Goal: Transaction & Acquisition: Purchase product/service

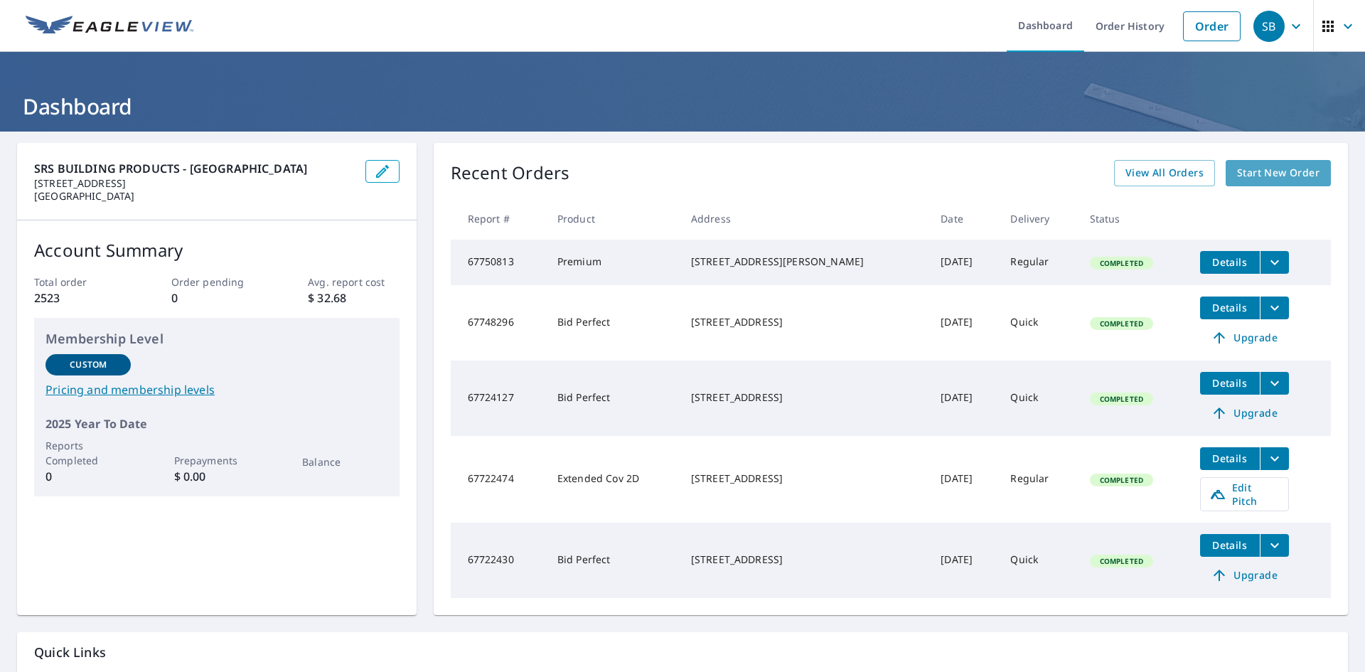
click at [1249, 171] on span "Start New Order" at bounding box center [1278, 173] width 82 height 18
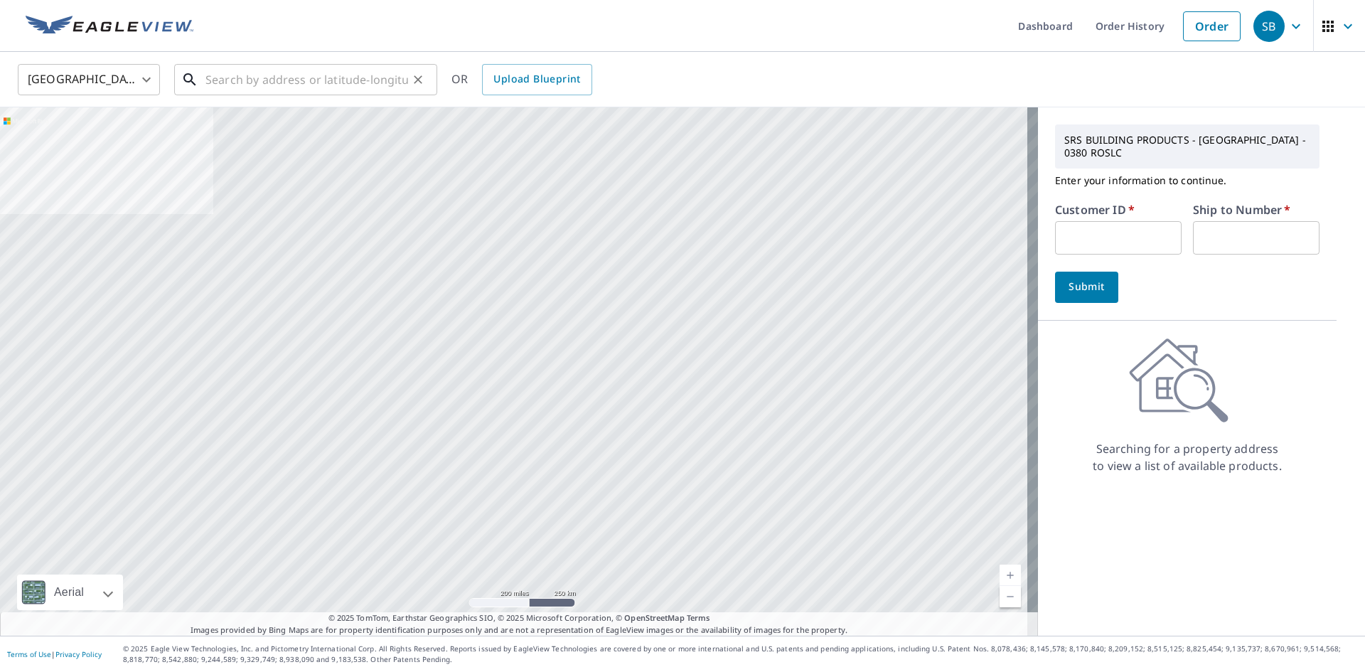
click at [215, 85] on input "text" at bounding box center [306, 80] width 203 height 40
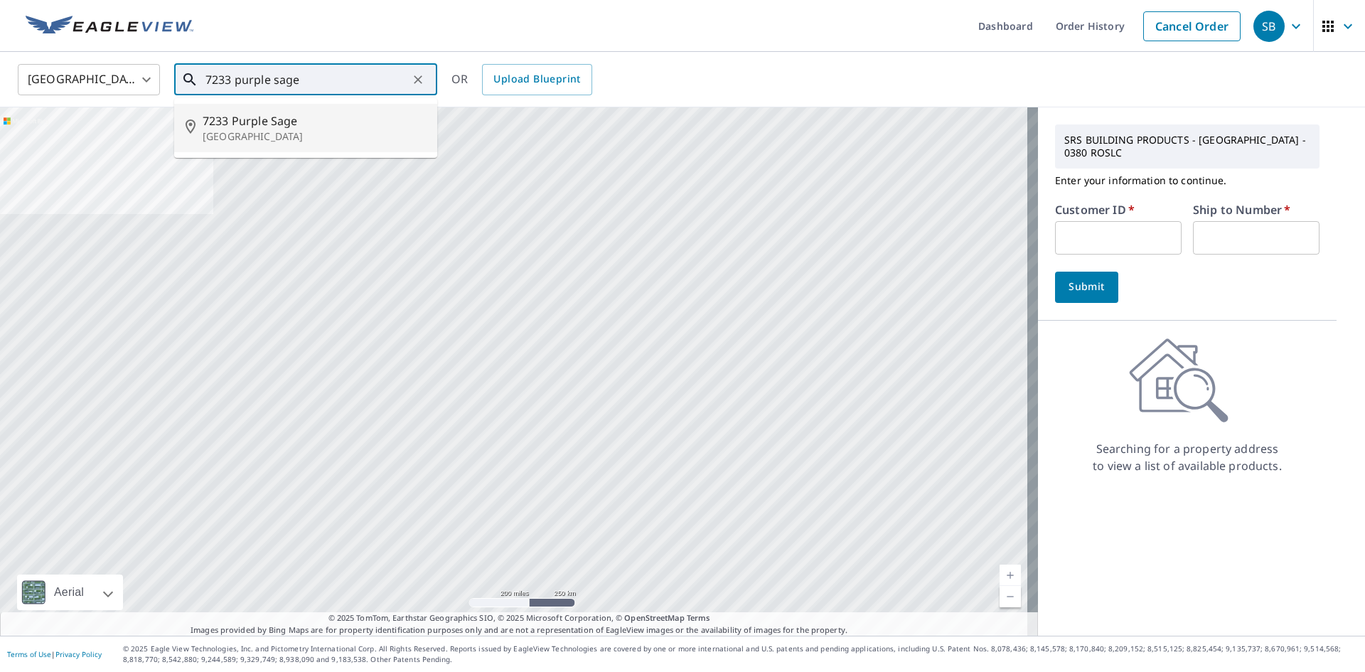
click at [247, 139] on p "[GEOGRAPHIC_DATA]" at bounding box center [314, 136] width 223 height 14
type input "[STREET_ADDRESS]"
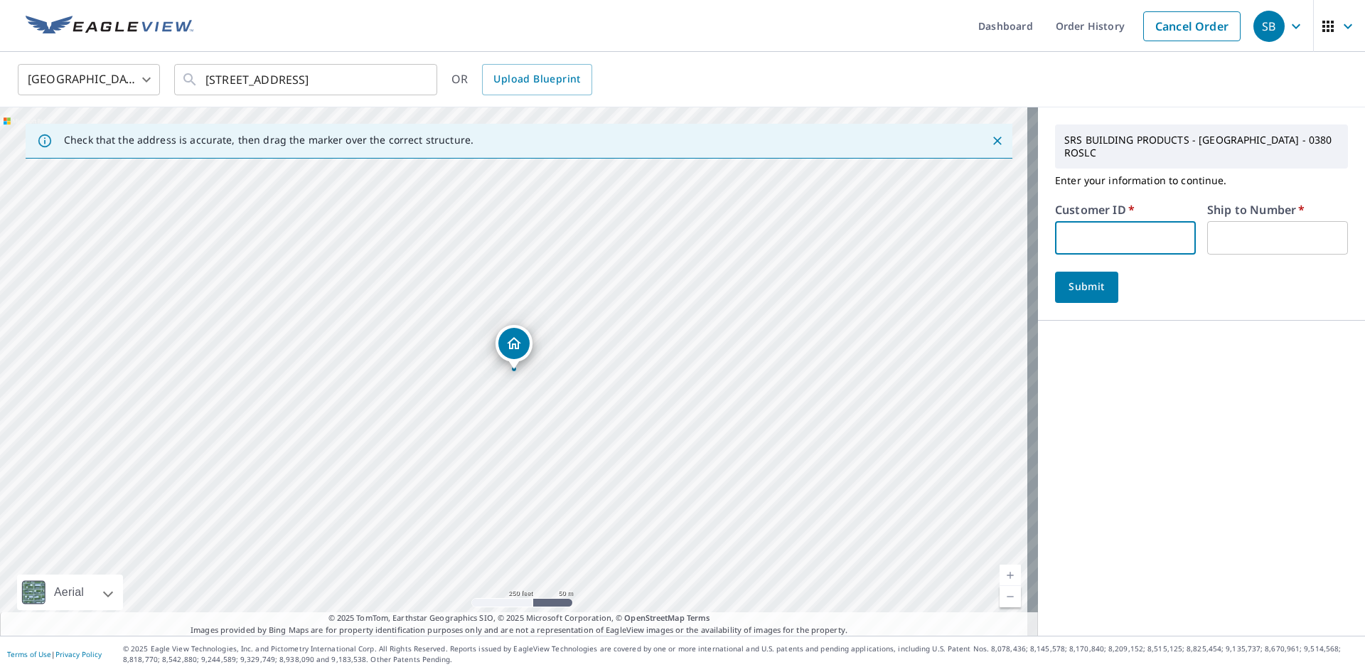
click at [1124, 242] on input "text" at bounding box center [1125, 237] width 141 height 33
type input "davekemproof"
click at [1208, 232] on input "text" at bounding box center [1277, 237] width 141 height 33
type input "1"
click at [1084, 291] on span "Submit" at bounding box center [1086, 287] width 41 height 18
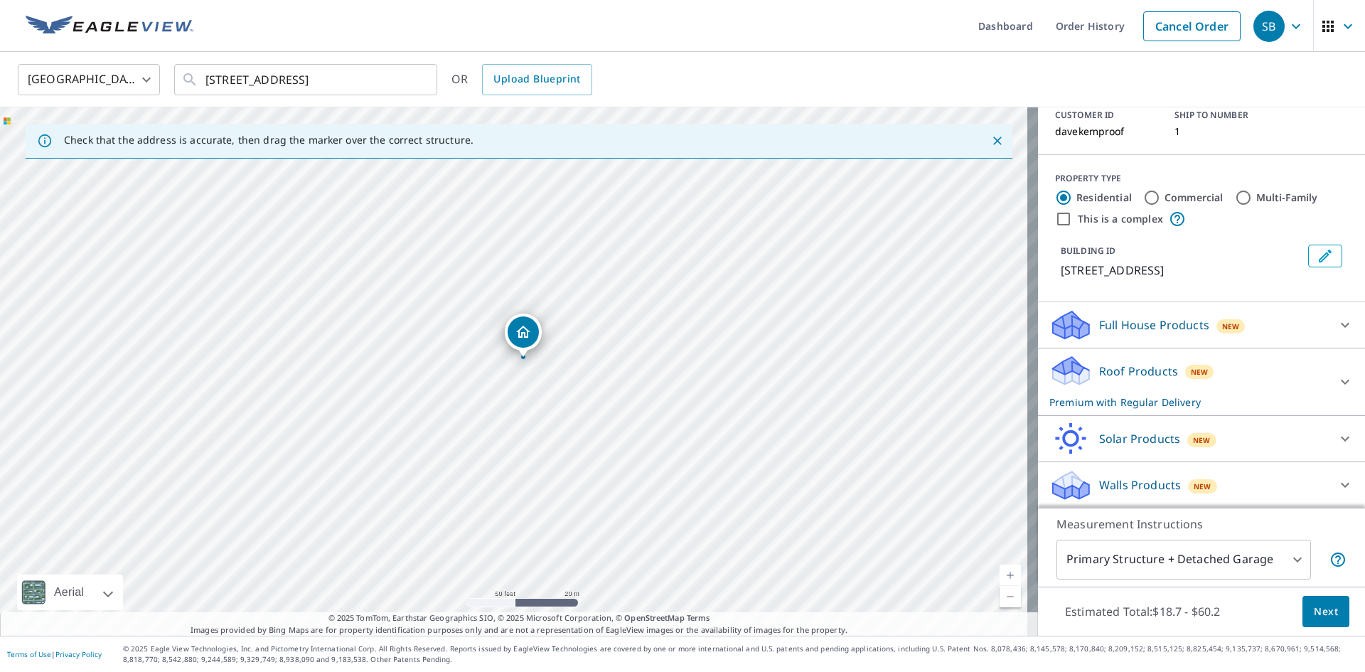
scroll to position [112, 0]
click at [1105, 377] on p "Roof Products" at bounding box center [1138, 370] width 79 height 17
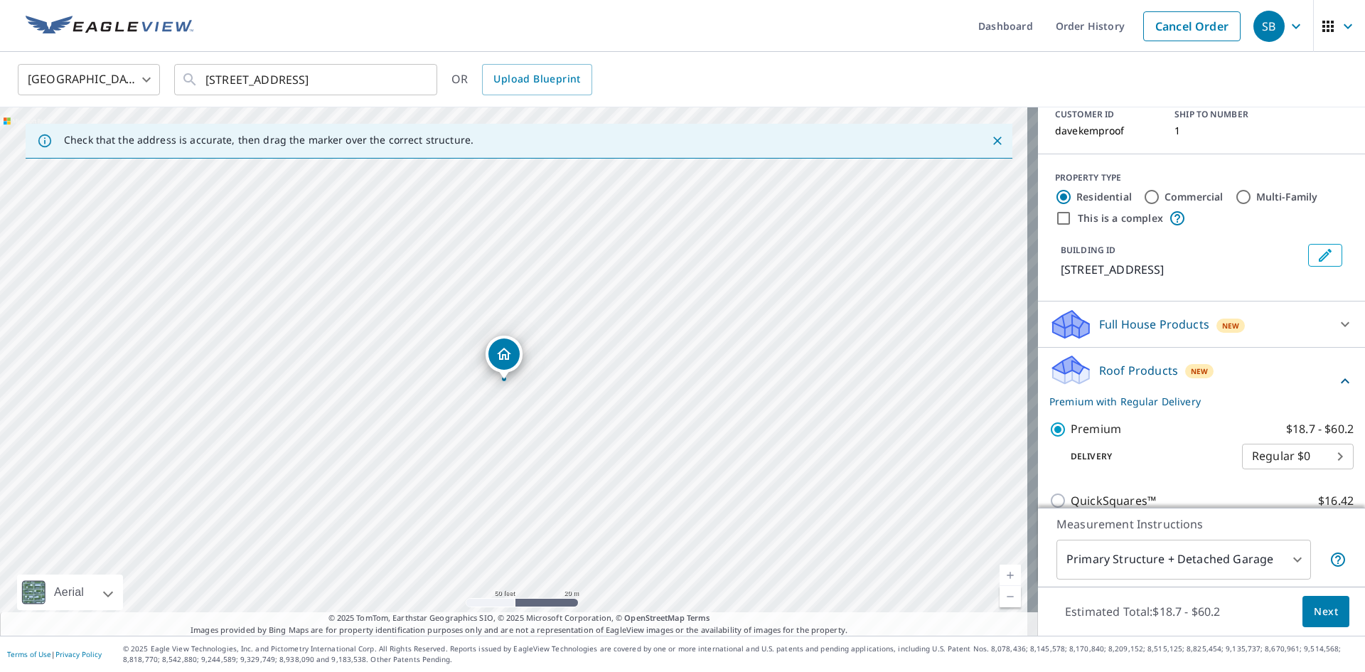
drag, startPoint x: 517, startPoint y: 333, endPoint x: 498, endPoint y: 355, distance: 29.2
click at [1129, 547] on body "SB SB Dashboard Order History Cancel Order SB [GEOGRAPHIC_DATA] [GEOGRAPHIC_DAT…" at bounding box center [682, 336] width 1365 height 672
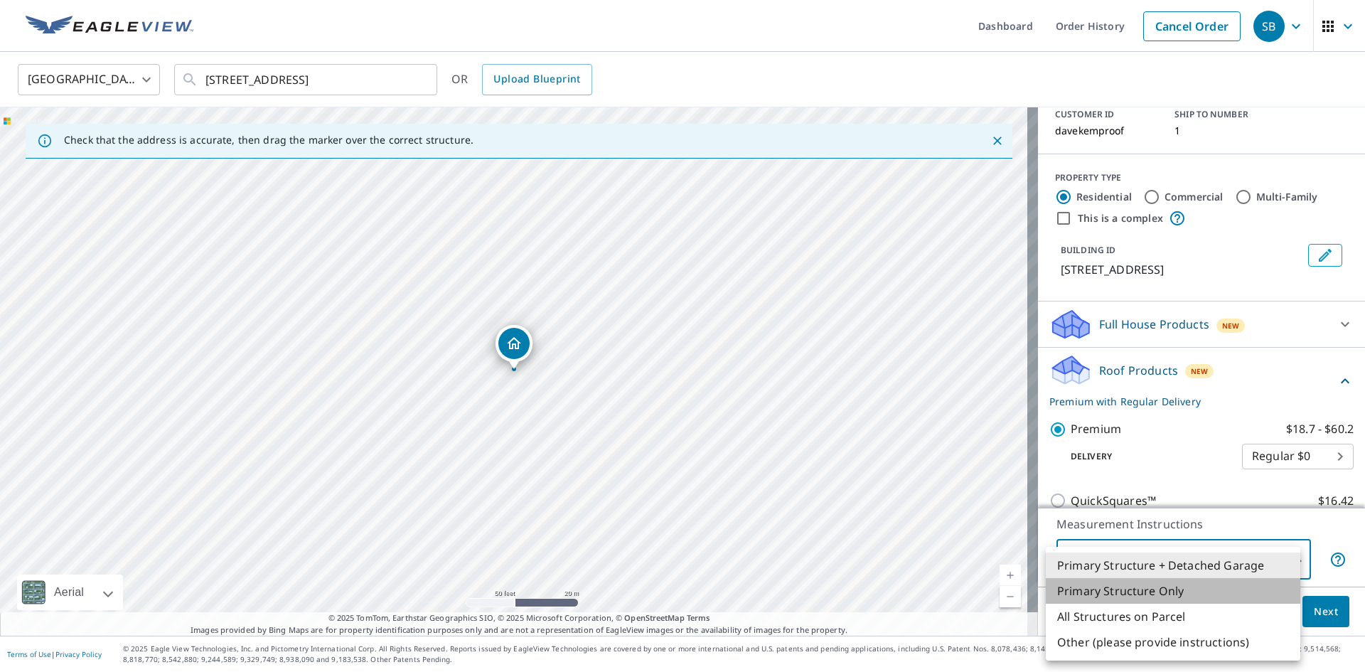
click at [1132, 588] on li "Primary Structure Only" at bounding box center [1173, 591] width 254 height 26
type input "2"
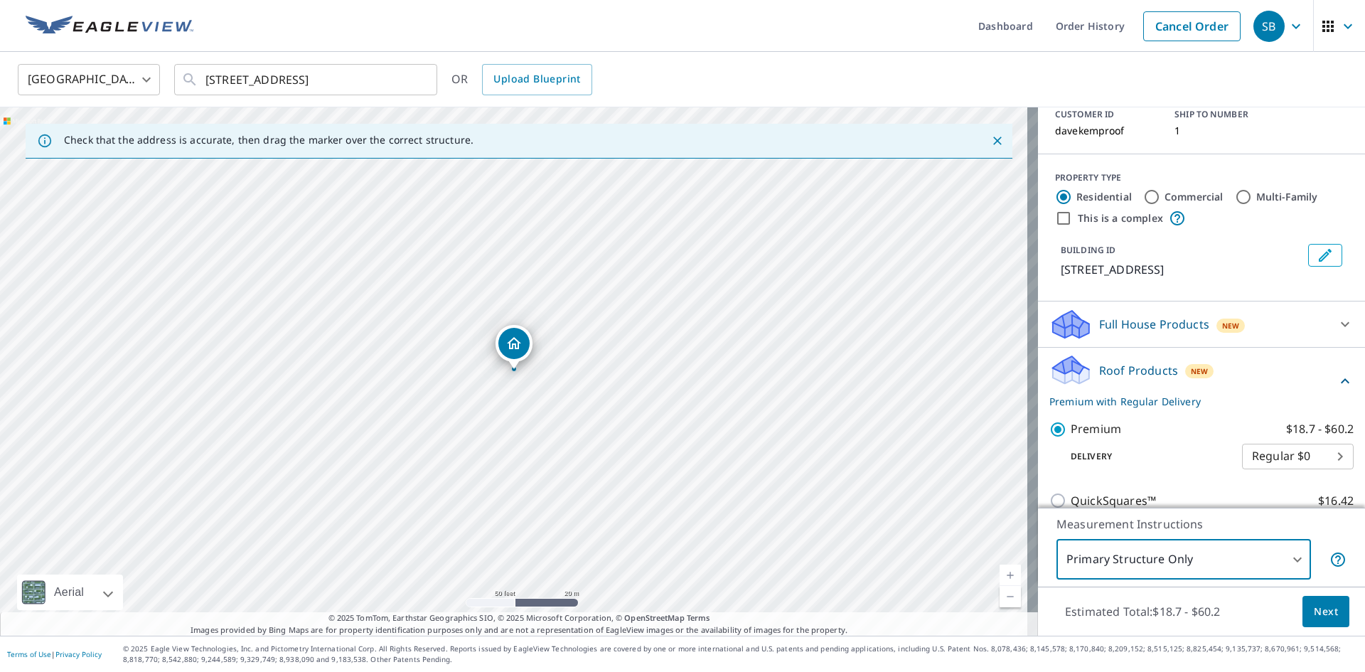
click at [1332, 616] on button "Next" at bounding box center [1325, 612] width 47 height 32
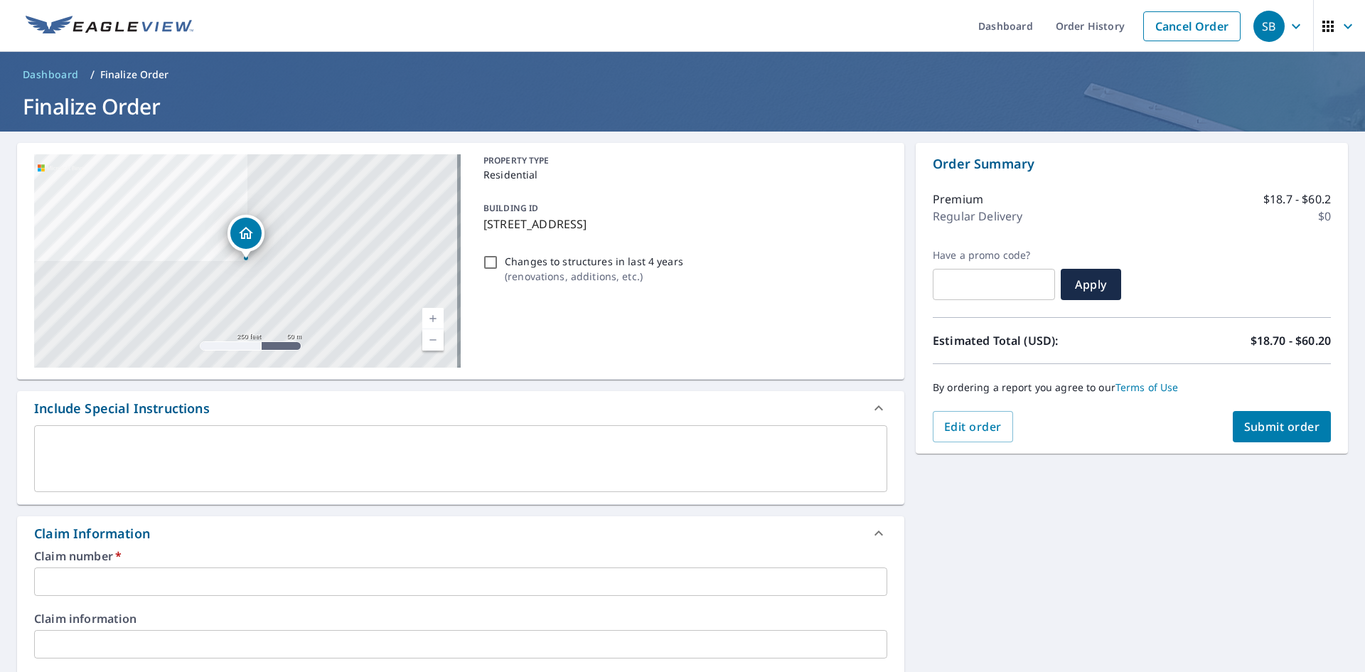
scroll to position [71, 0]
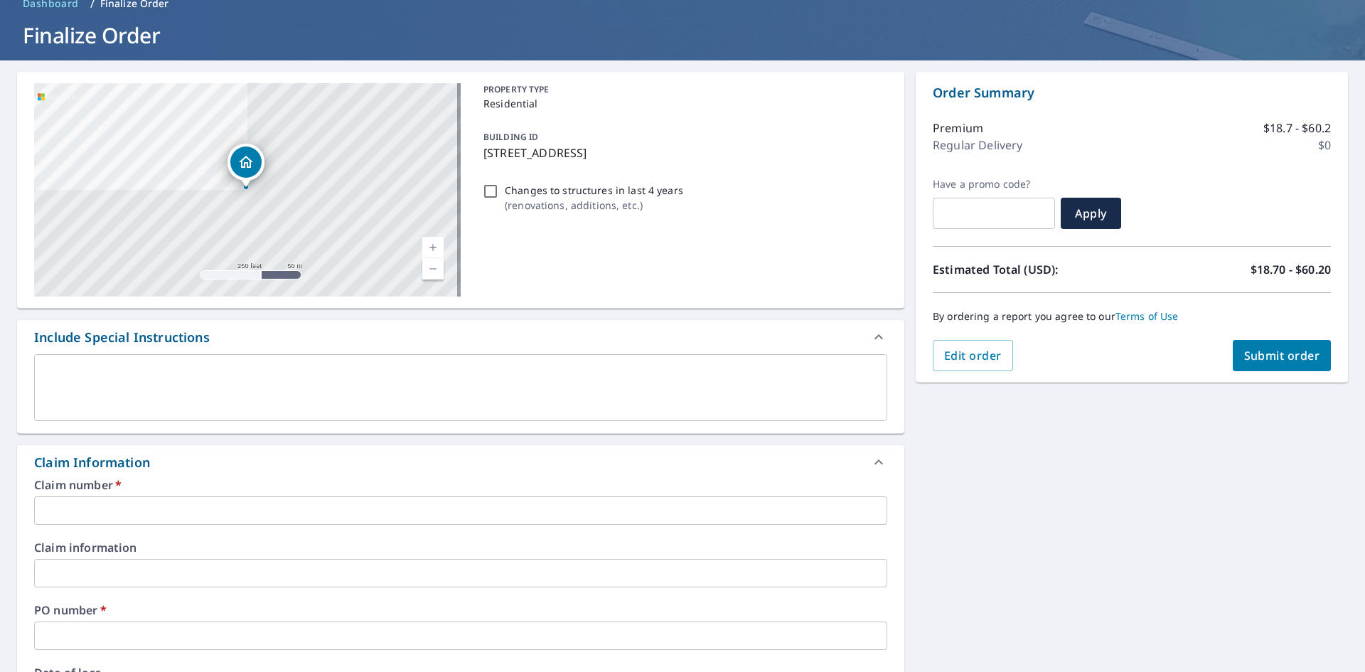
click at [144, 520] on input "text" at bounding box center [460, 510] width 853 height 28
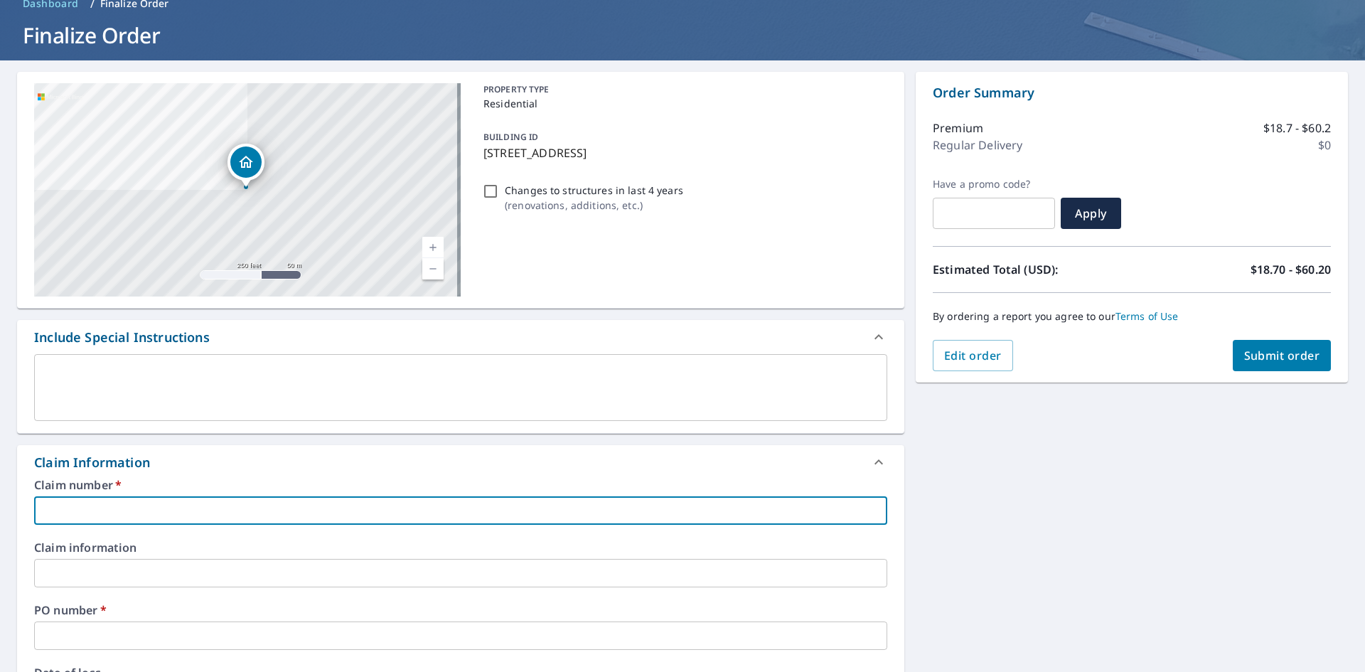
type input "[PERSON_NAME]"
checkbox input "true"
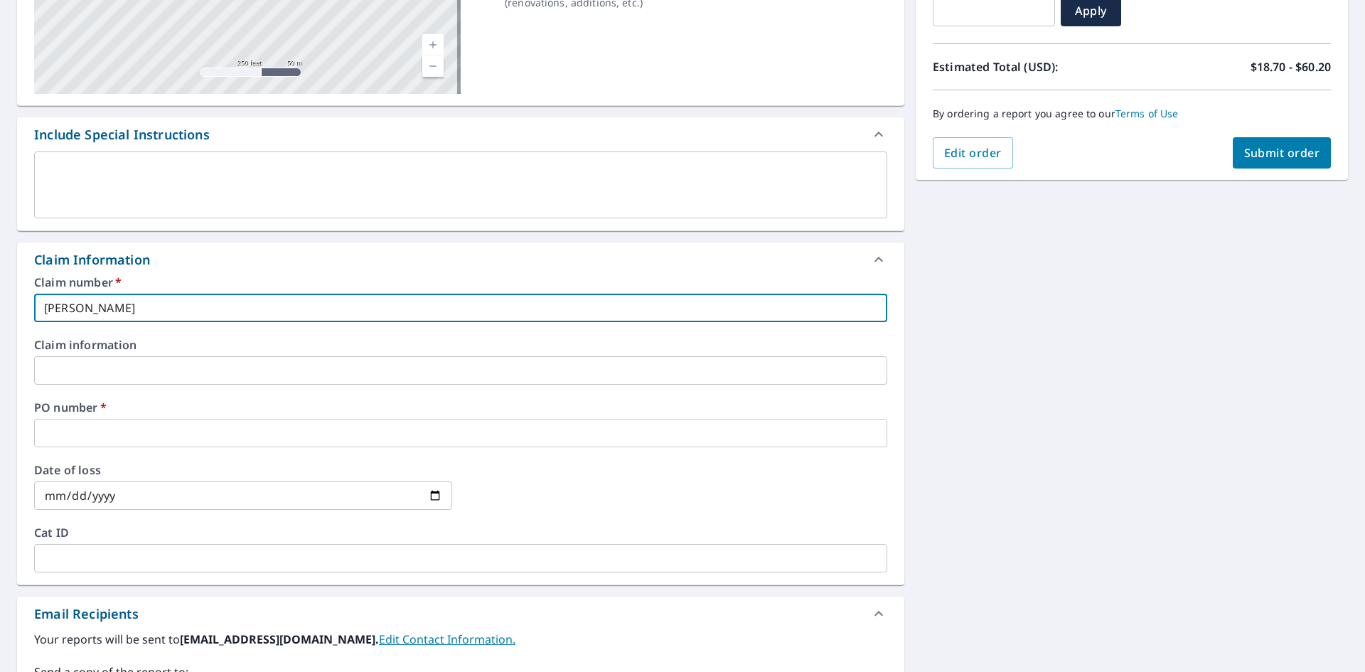
scroll to position [284, 0]
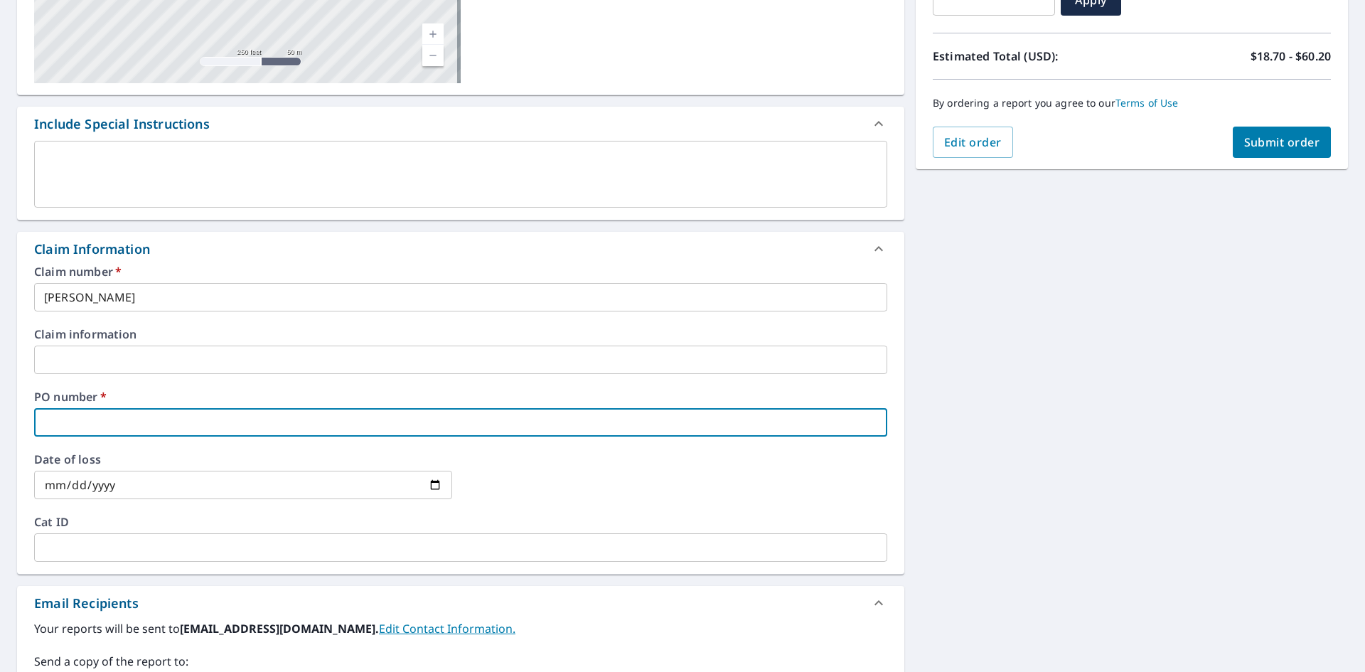
click at [82, 422] on input "text" at bounding box center [460, 422] width 853 height 28
type input "[GEOGRAPHIC_DATA]"
checkbox input "true"
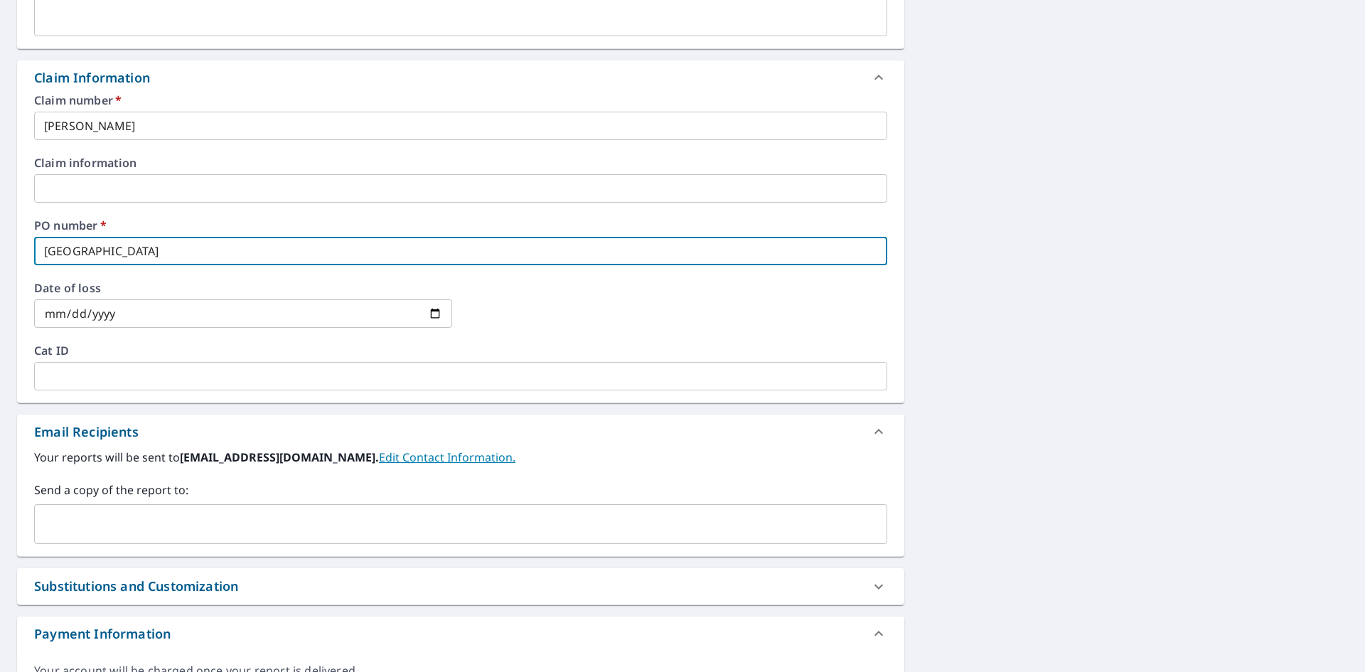
scroll to position [498, 0]
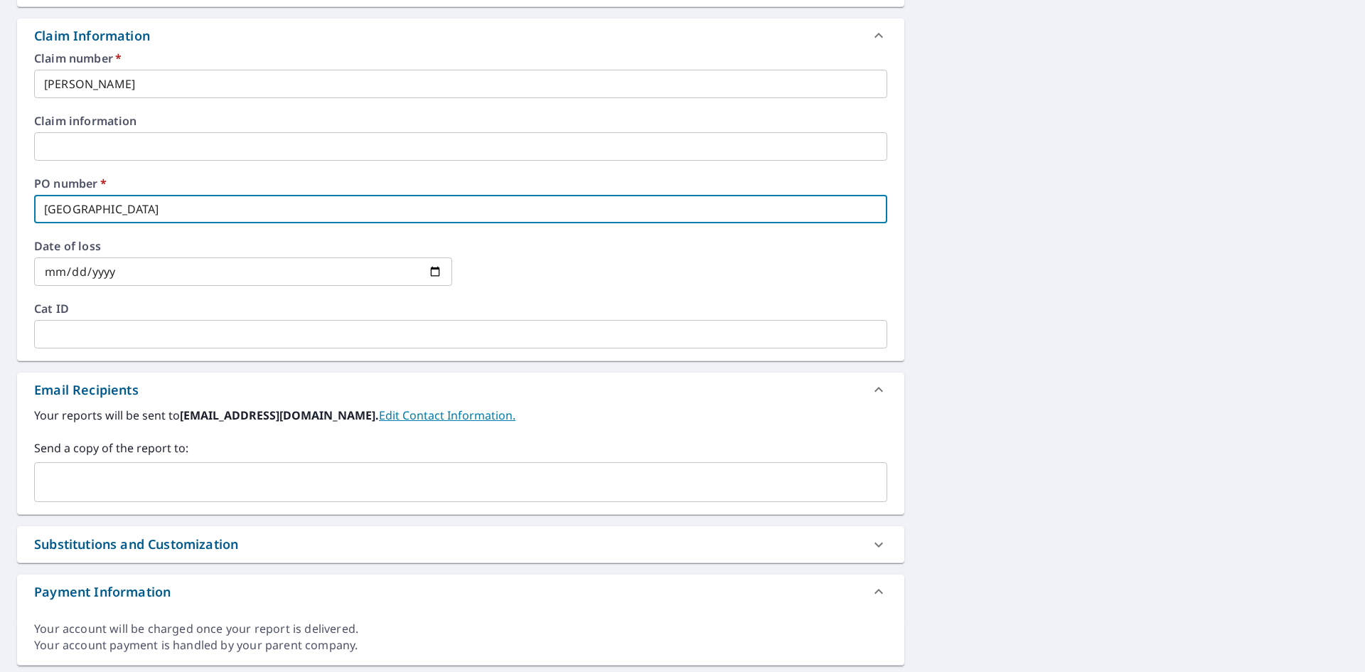
click at [117, 474] on input "text" at bounding box center [450, 481] width 819 height 27
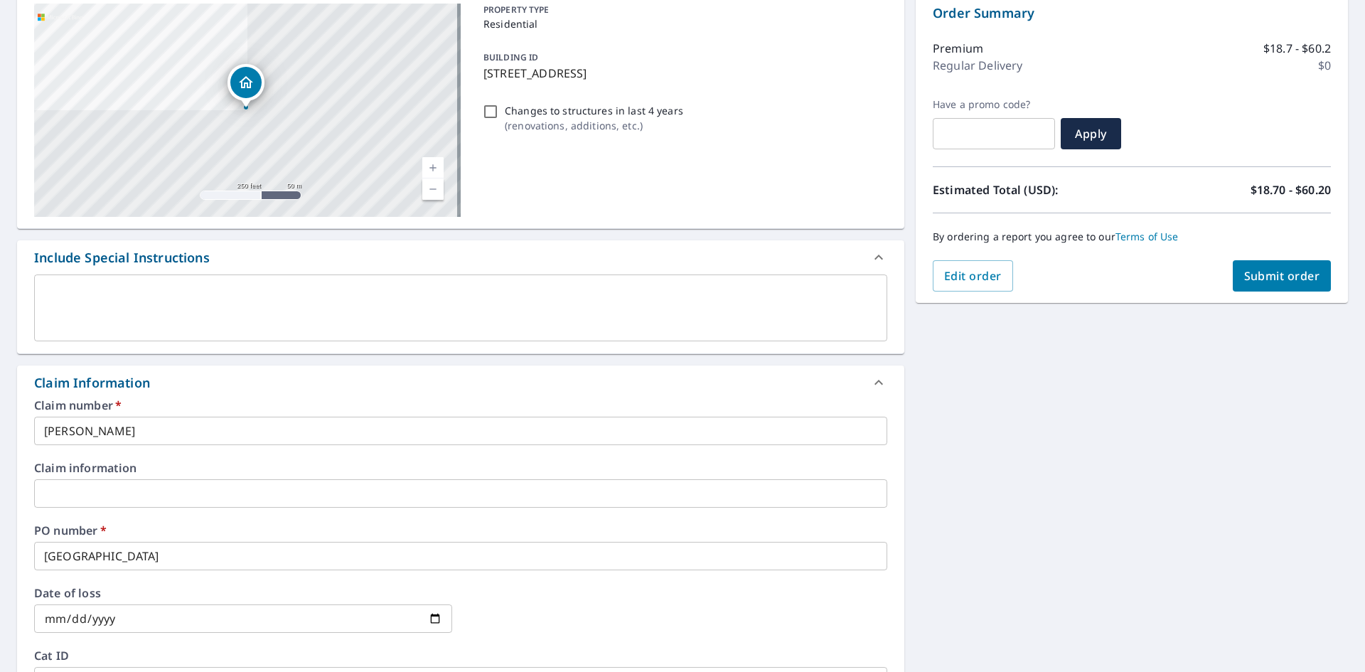
scroll to position [142, 0]
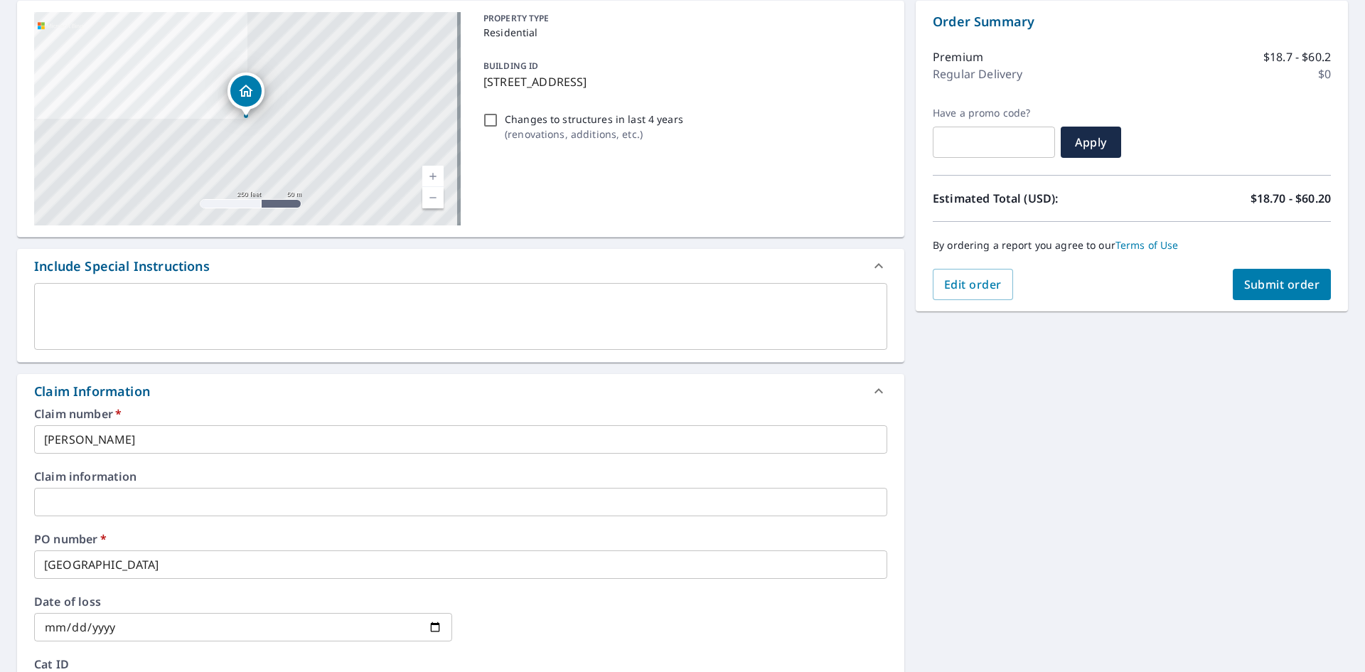
type input "[PERSON_NAME][EMAIL_ADDRESS][DOMAIN_NAME]"
click at [1267, 279] on span "Submit order" at bounding box center [1282, 285] width 76 height 16
checkbox input "true"
